Goal: Information Seeking & Learning: Learn about a topic

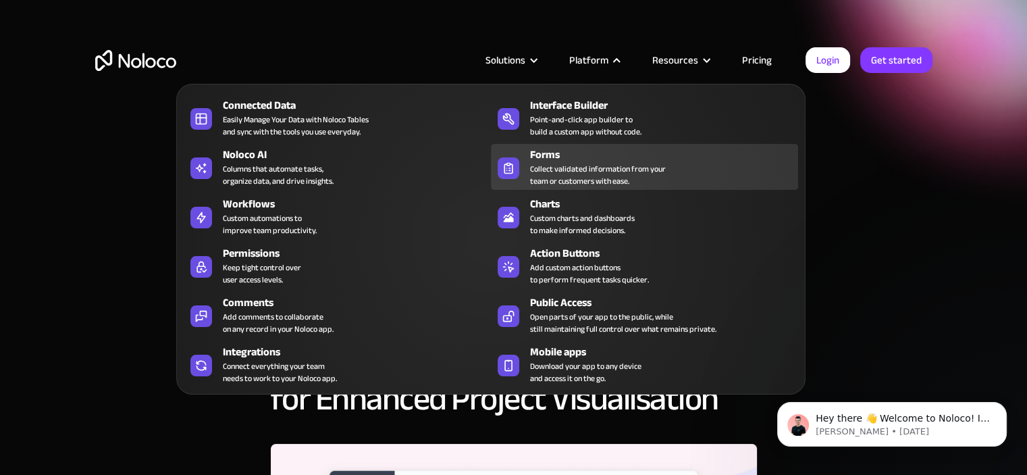
click at [571, 171] on div "Collect validated information from your team or customers with ease." at bounding box center [598, 175] width 136 height 24
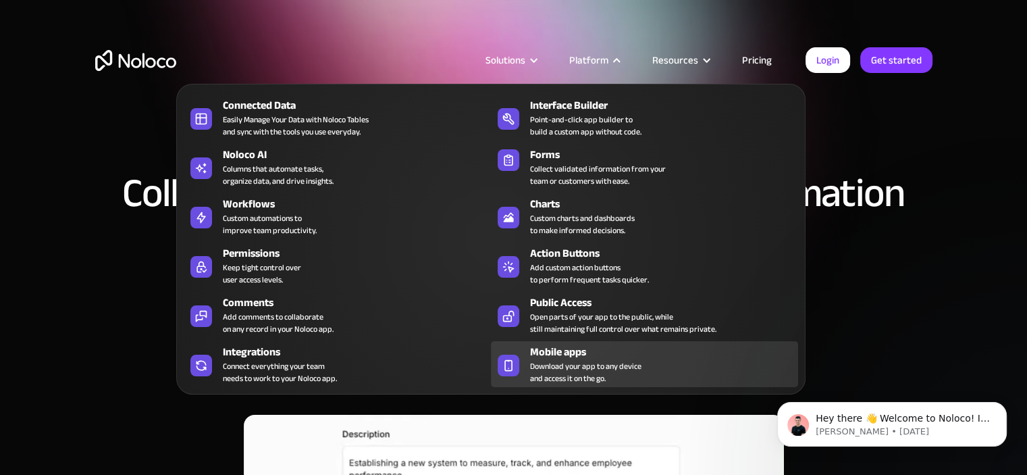
click at [523, 345] on link "Mobile apps Download your app to any device and access it on the go." at bounding box center [644, 364] width 307 height 46
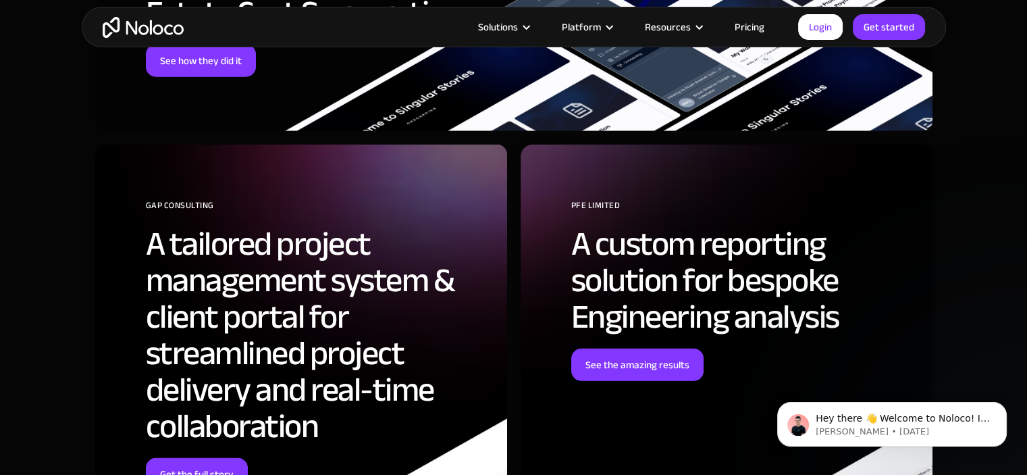
scroll to position [3647, 0]
